Goal: Task Accomplishment & Management: Manage account settings

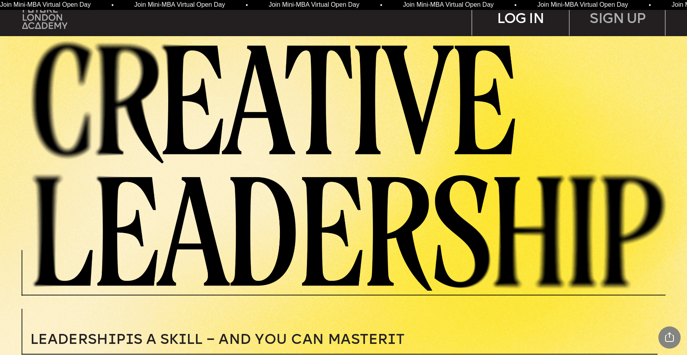
click at [509, 19] on div "LOG IN" at bounding box center [520, 17] width 97 height 35
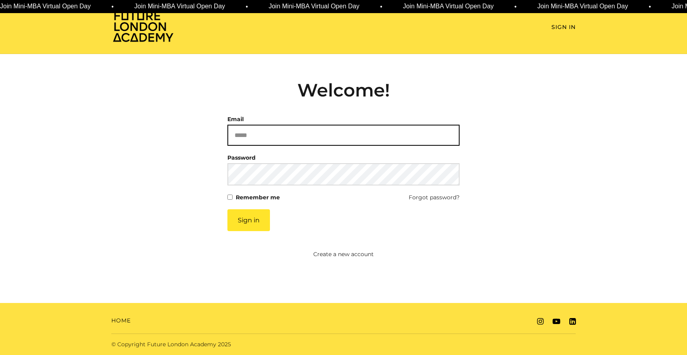
click at [285, 125] on input "Email" at bounding box center [343, 135] width 232 height 21
click at [290, 141] on input "Email" at bounding box center [343, 135] width 232 height 21
type input "**********"
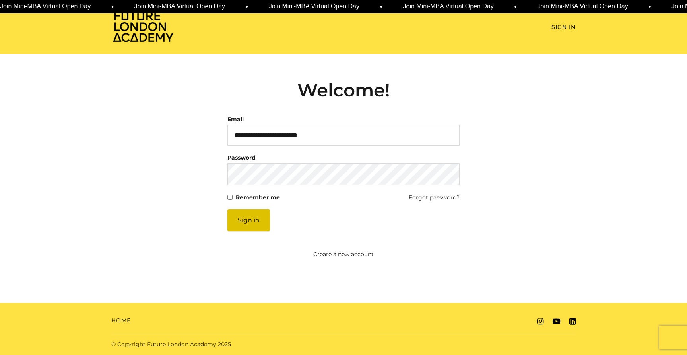
click at [252, 221] on button "Sign in" at bounding box center [248, 220] width 43 height 22
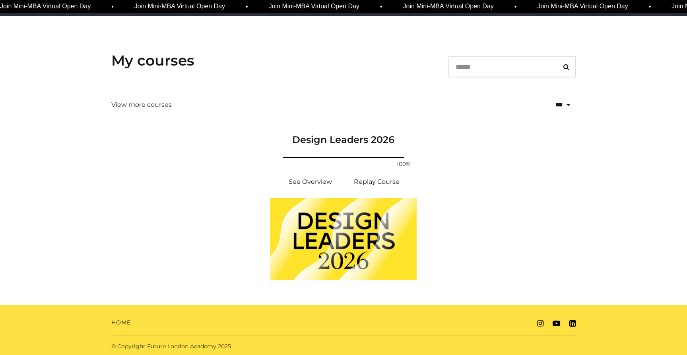
scroll to position [103, 0]
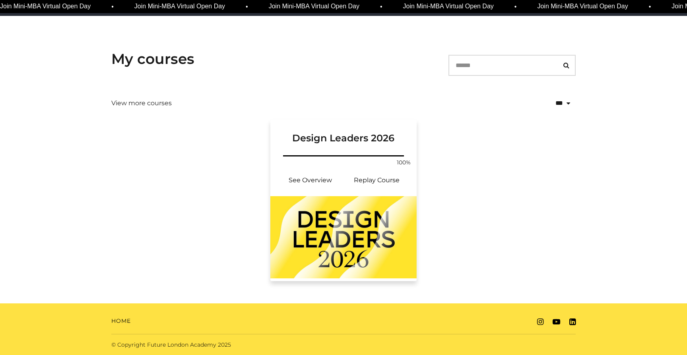
click at [341, 231] on img at bounding box center [343, 237] width 146 height 82
